Goal: Transaction & Acquisition: Obtain resource

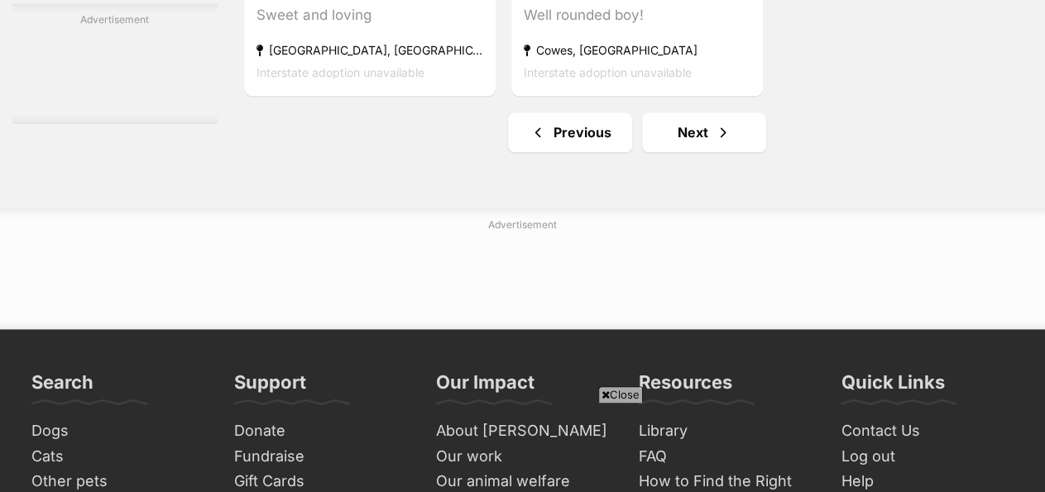
scroll to position [4016, 0]
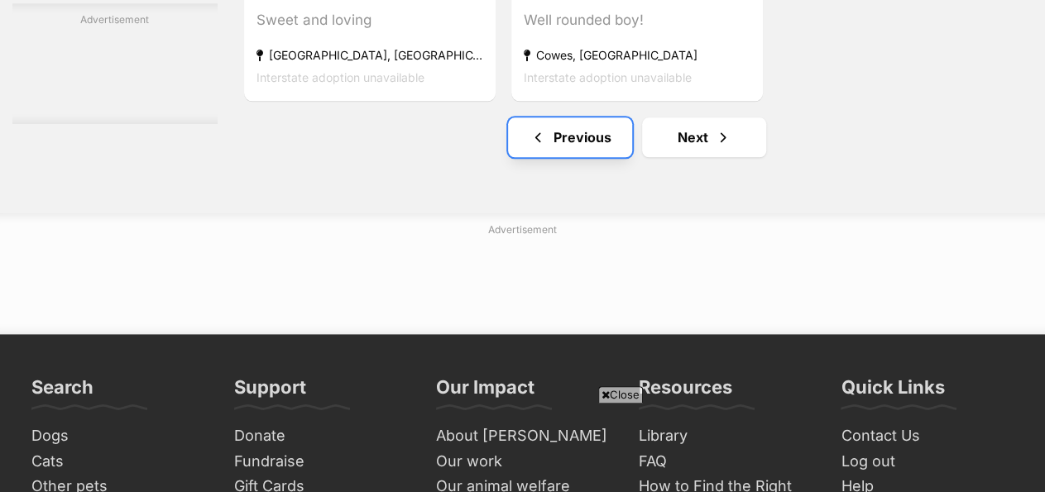
click at [562, 117] on link "Previous" at bounding box center [570, 137] width 124 height 40
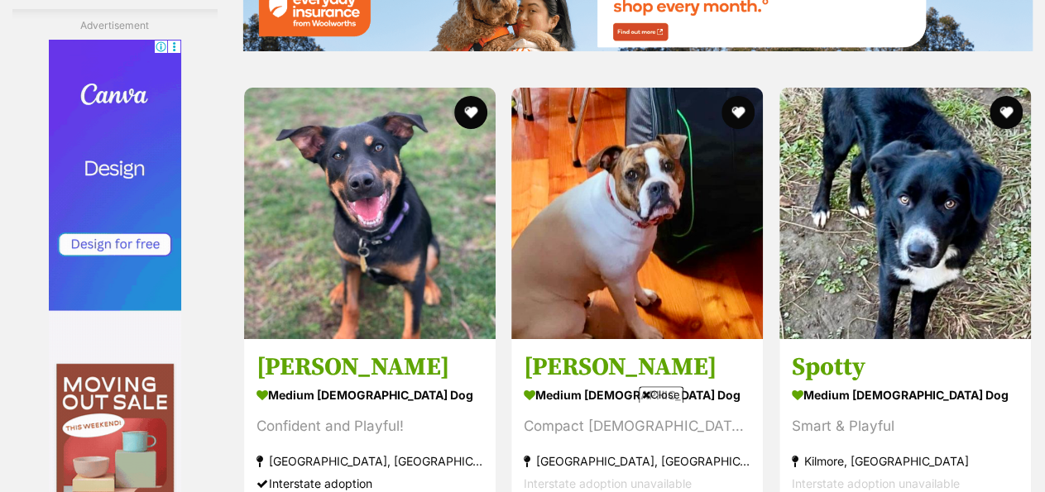
scroll to position [3053, 0]
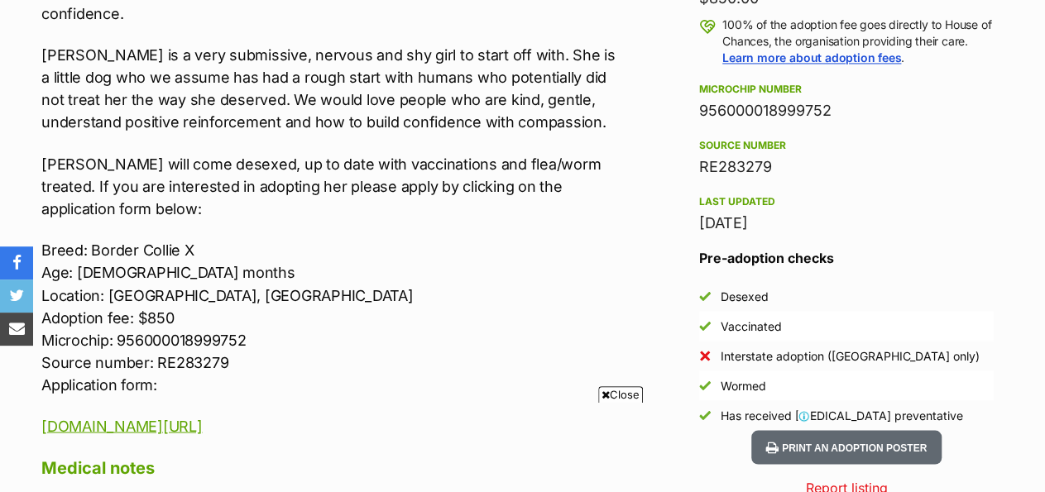
scroll to position [1277, 0]
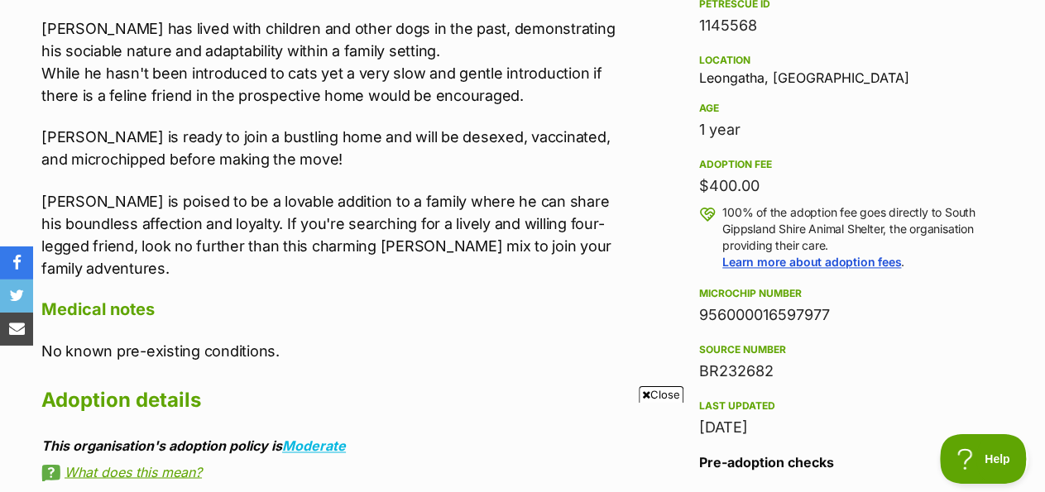
scroll to position [1091, 0]
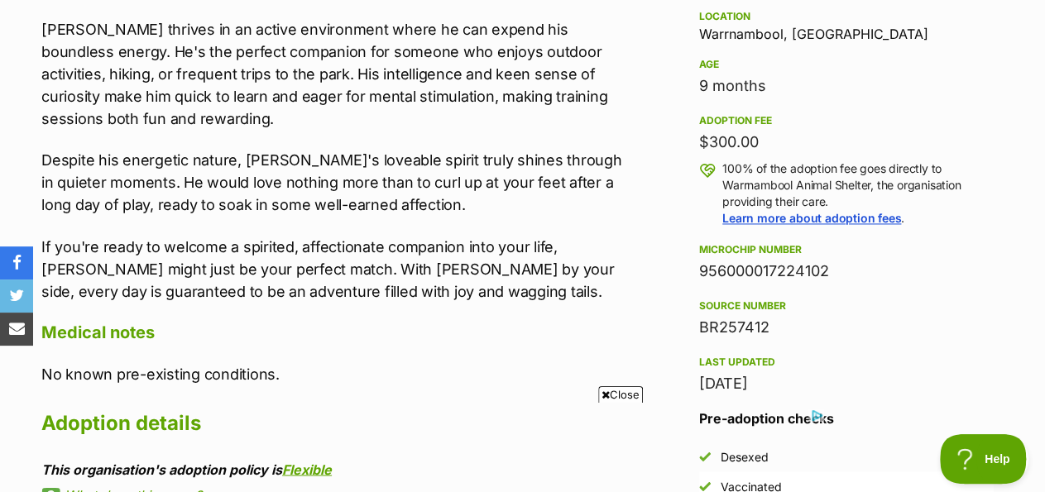
scroll to position [1136, 0]
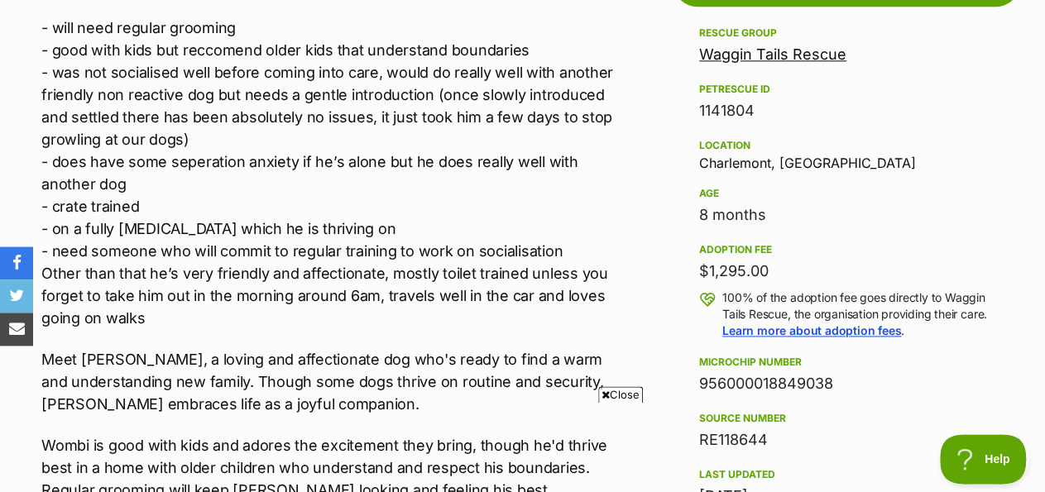
scroll to position [1008, 0]
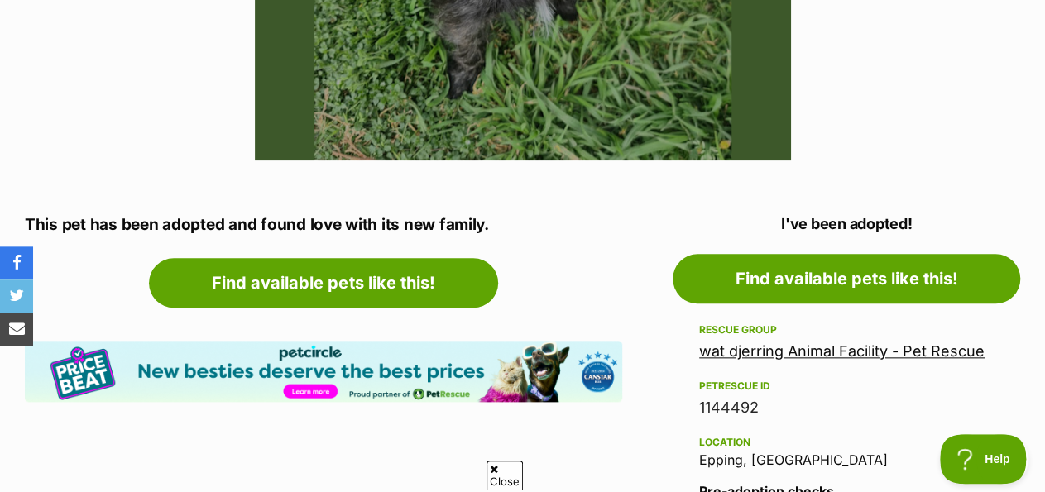
scroll to position [753, 0]
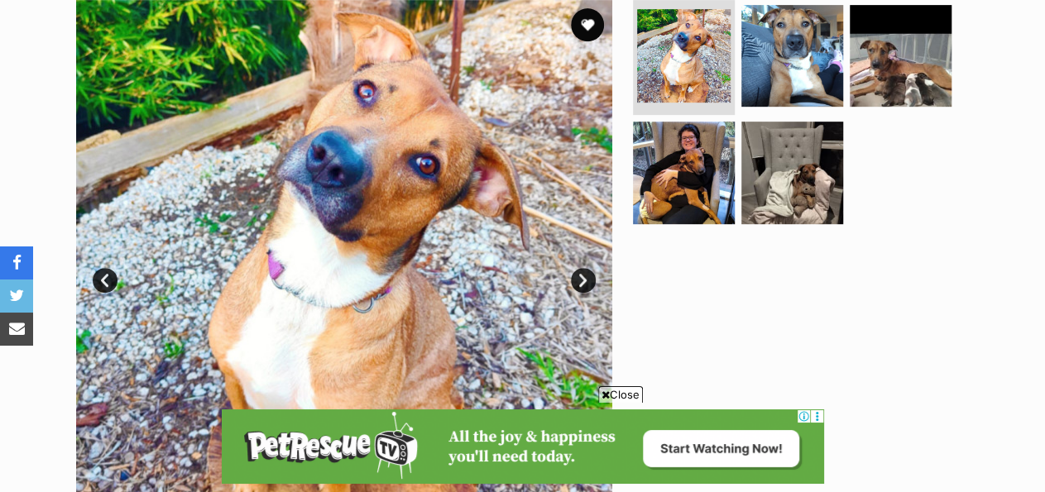
scroll to position [364, 0]
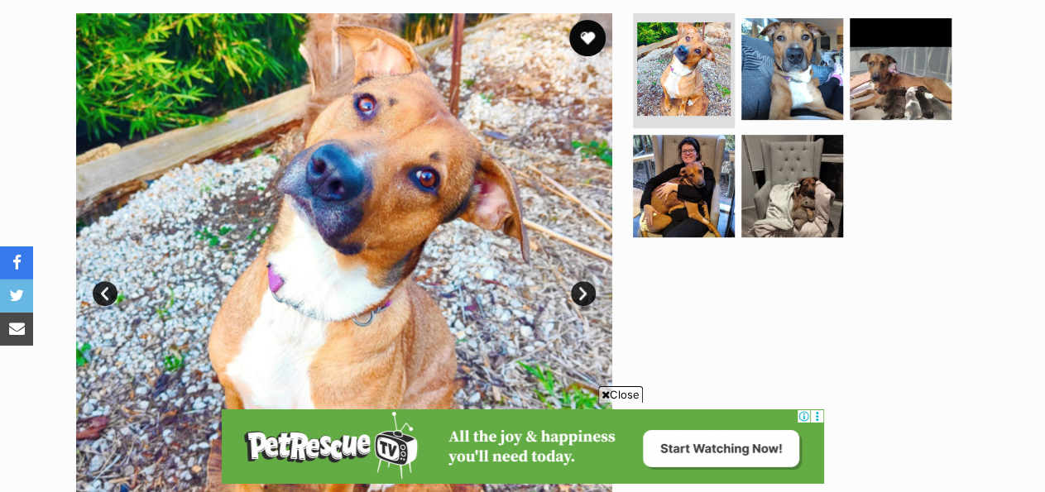
click at [592, 22] on button "favourite" at bounding box center [587, 38] width 36 height 36
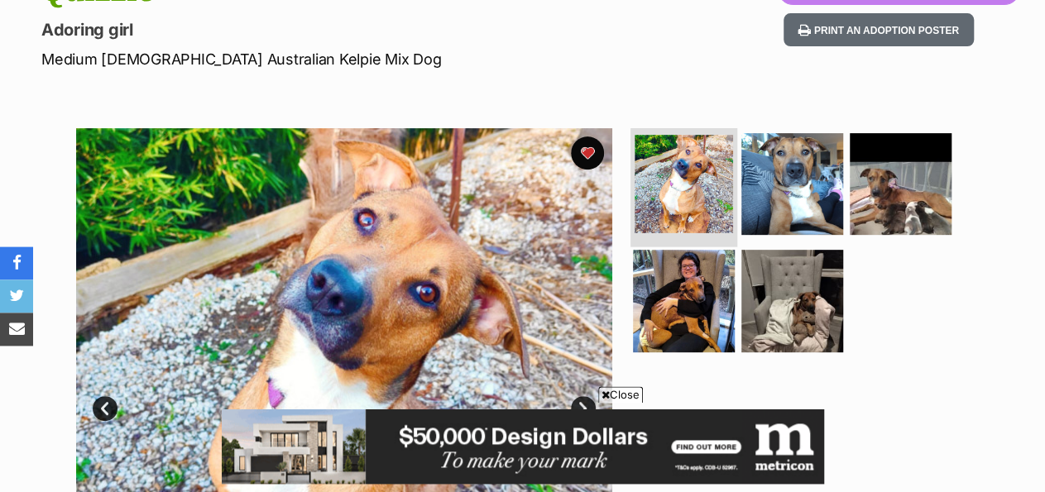
scroll to position [0, 0]
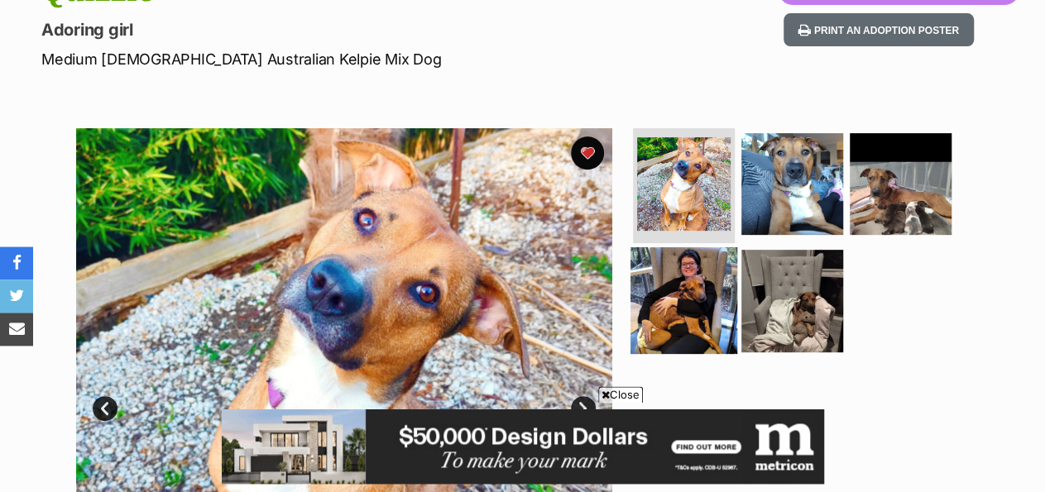
click at [701, 268] on img at bounding box center [683, 300] width 107 height 107
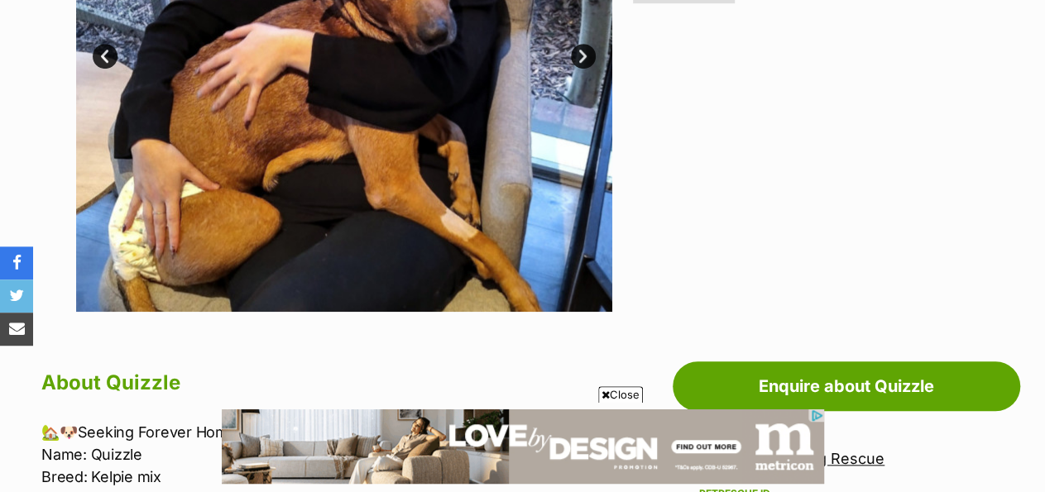
scroll to position [322, 0]
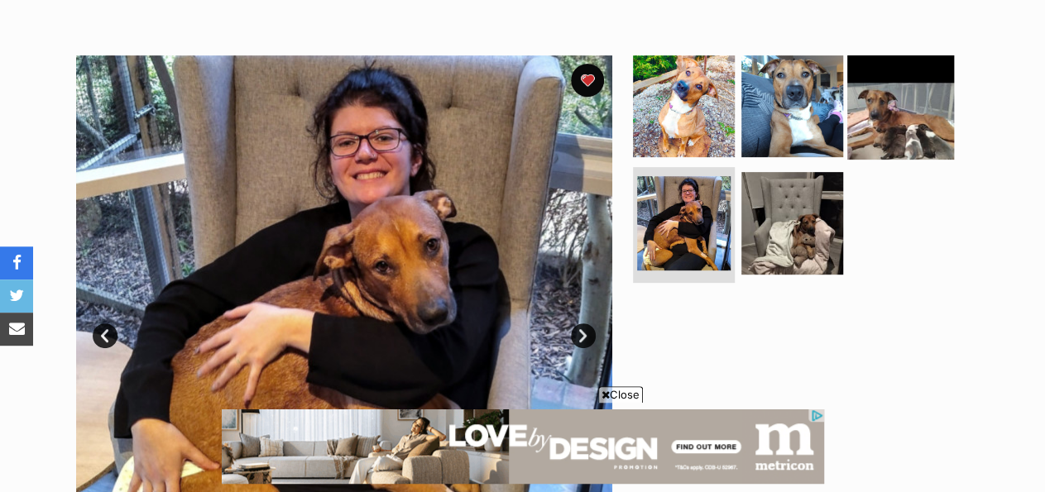
click at [888, 91] on img at bounding box center [900, 105] width 107 height 107
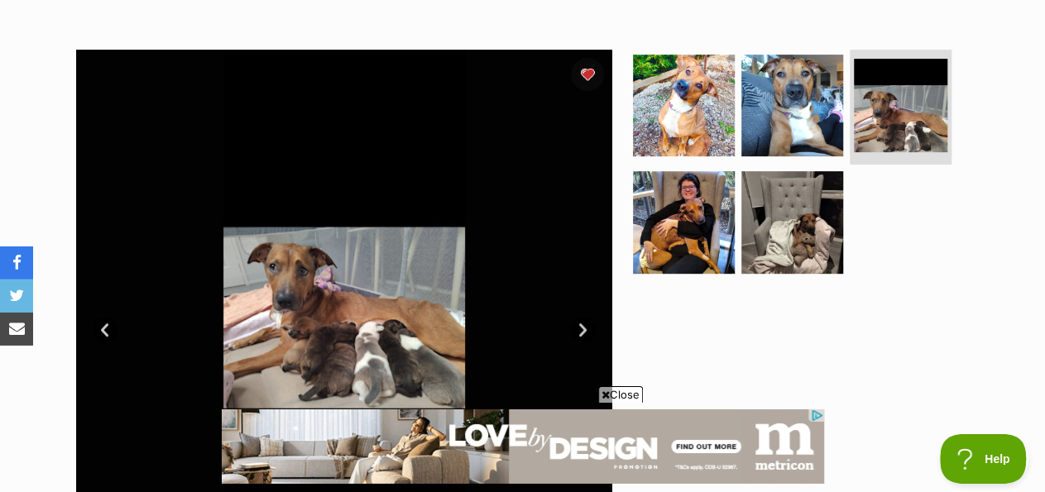
scroll to position [0, 0]
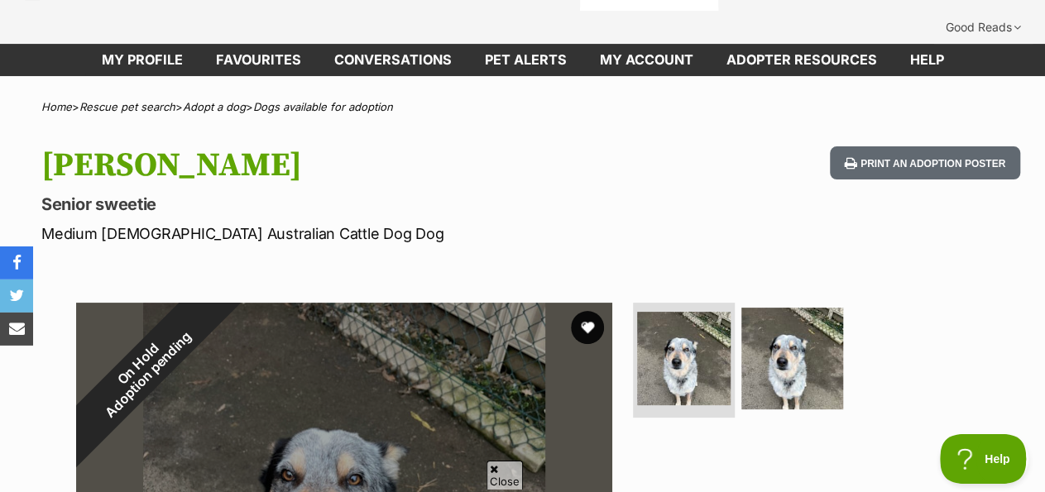
scroll to position [71, 0]
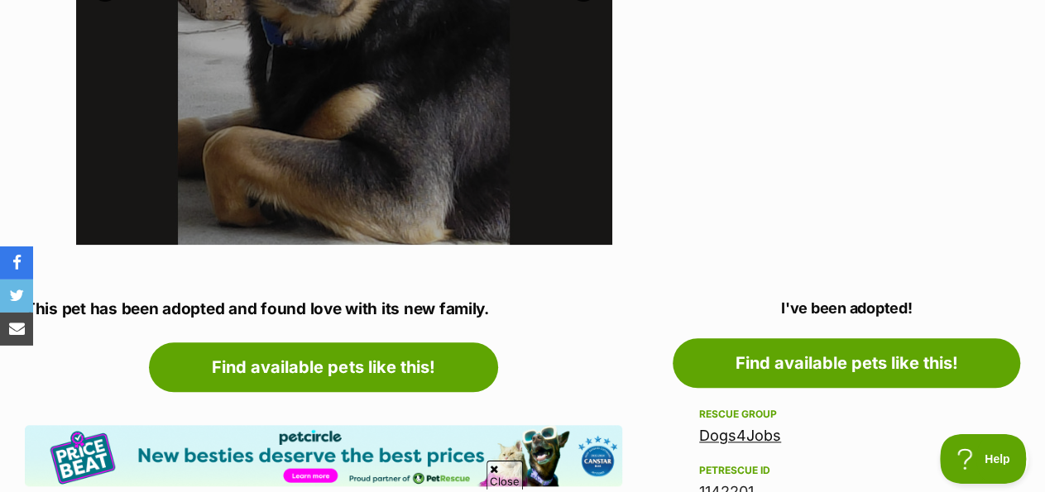
scroll to position [627, 0]
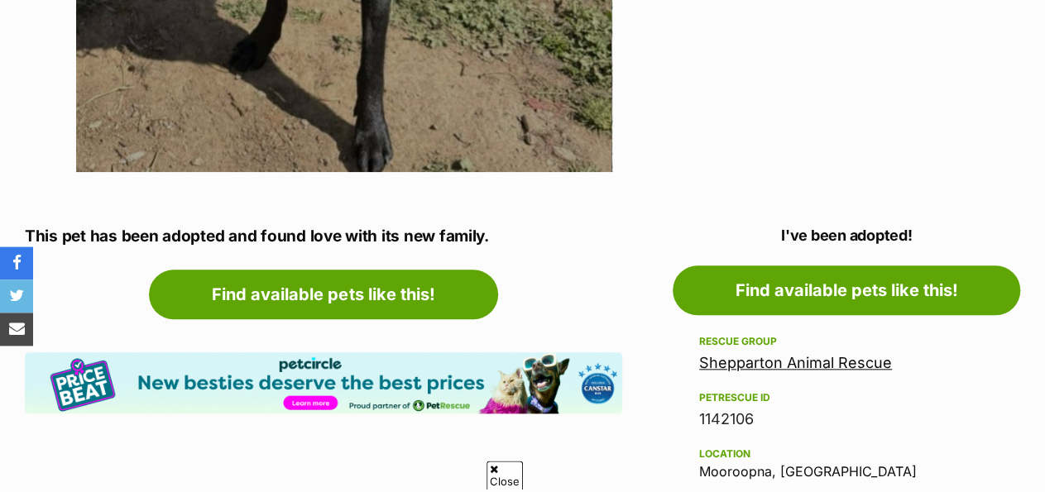
scroll to position [740, 0]
